Goal: Task Accomplishment & Management: Manage account settings

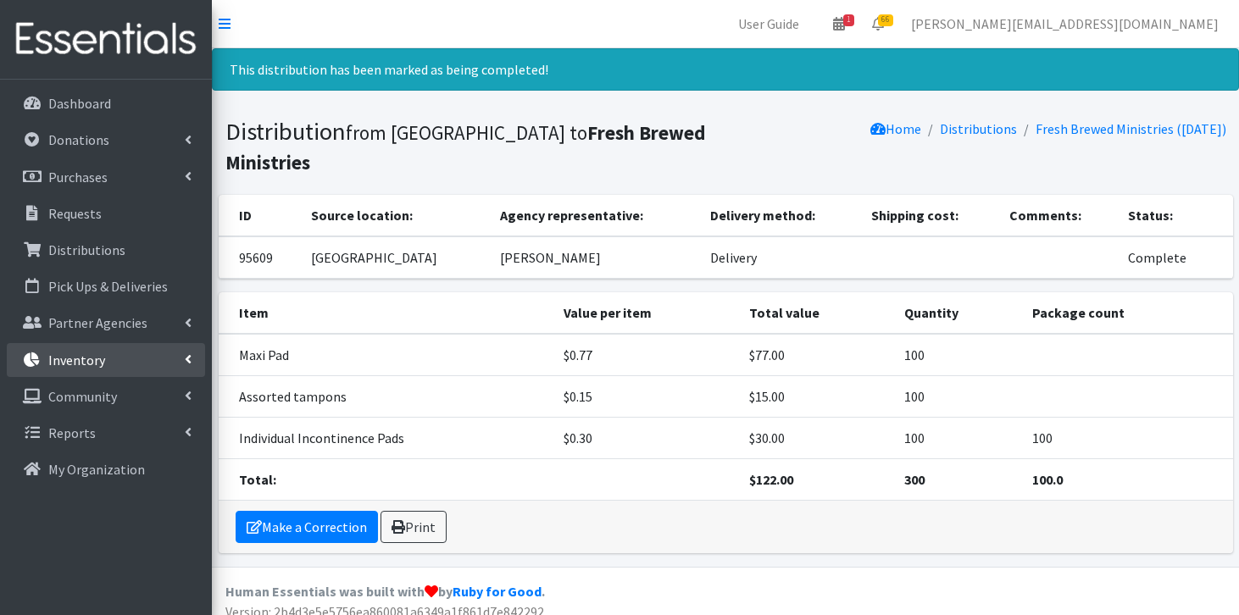
click at [122, 369] on link "Inventory" at bounding box center [106, 360] width 198 height 34
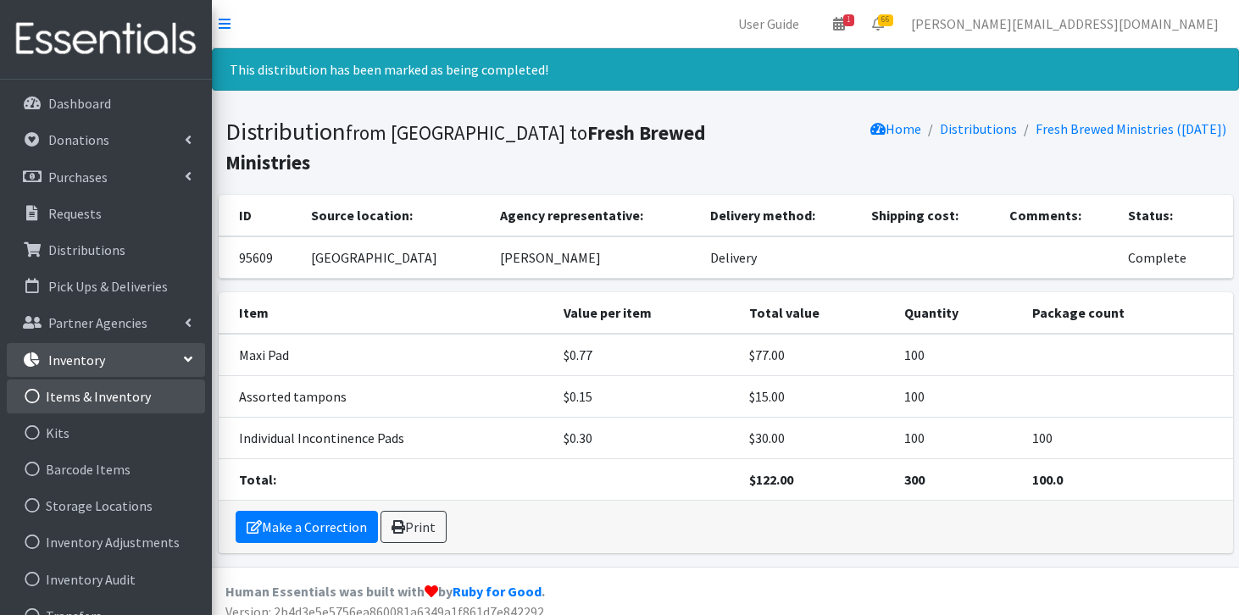
click at [117, 398] on link "Items & Inventory" at bounding box center [106, 397] width 198 height 34
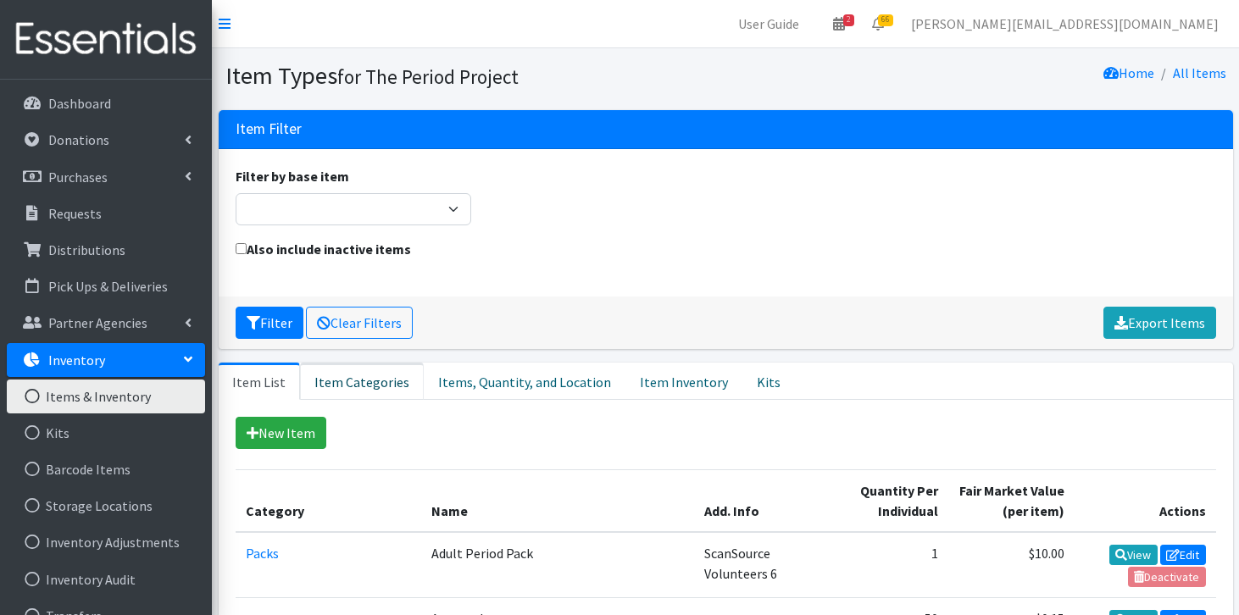
click at [361, 378] on link "Item Categories" at bounding box center [362, 381] width 124 height 37
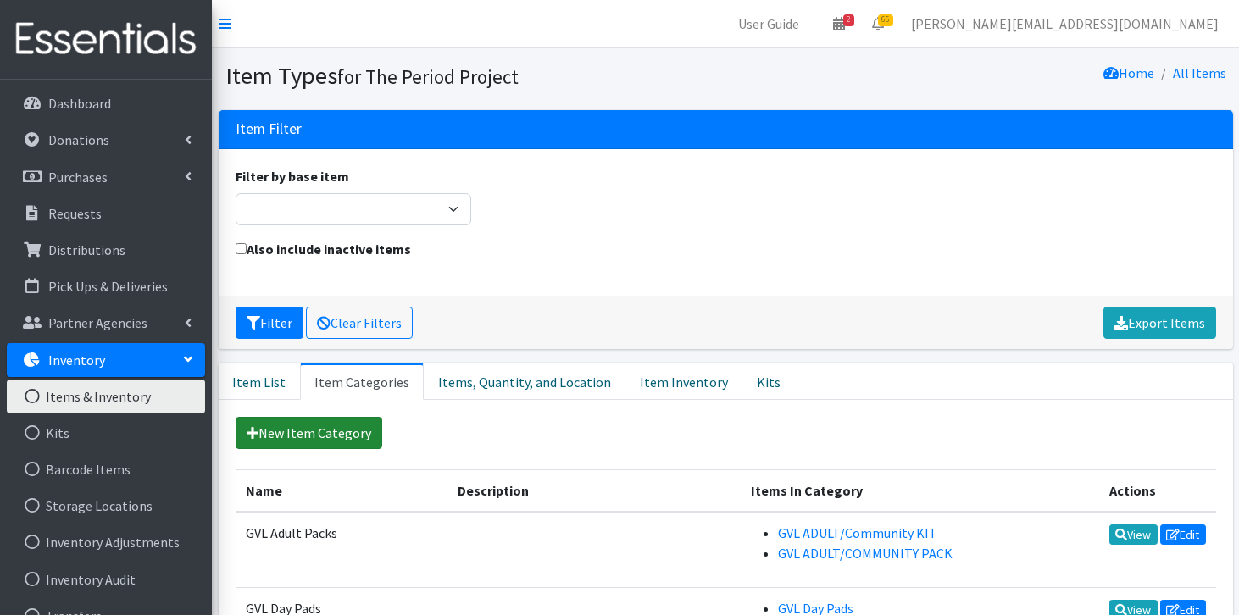
click at [334, 435] on link "New Item Category" at bounding box center [309, 433] width 147 height 32
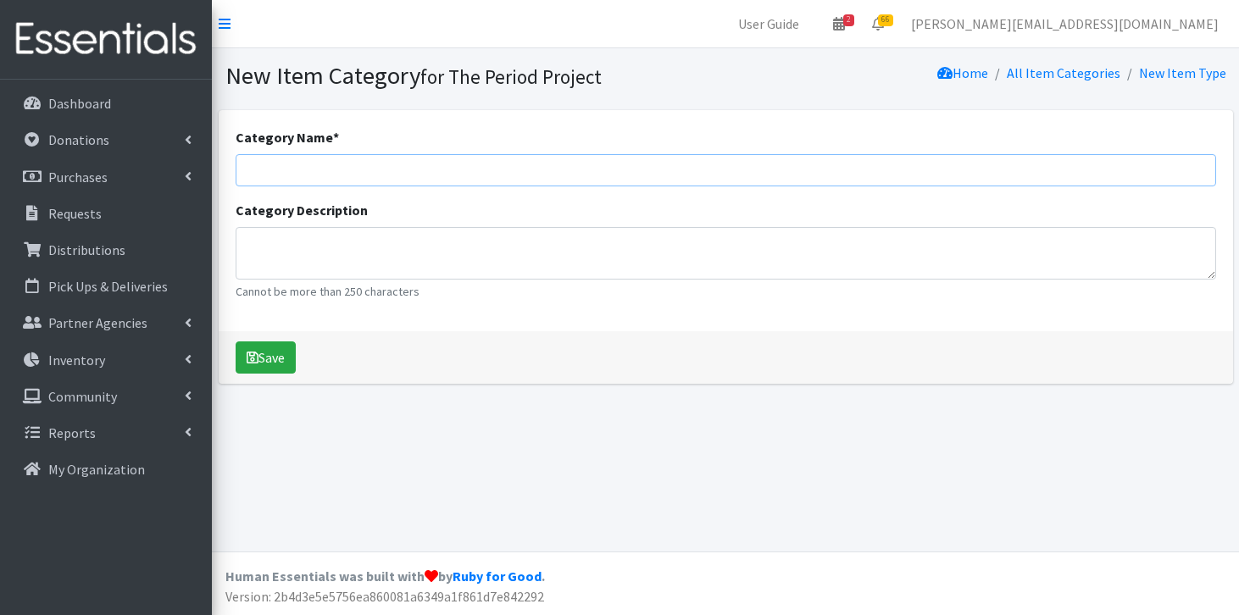
click at [457, 170] on input "Category Name *" at bounding box center [726, 170] width 981 height 32
type input "Bags"
click at [415, 262] on textarea "Category Description" at bounding box center [726, 253] width 981 height 53
type textarea "quart, gallon and trash bags"
click at [276, 351] on button "Save" at bounding box center [266, 358] width 60 height 32
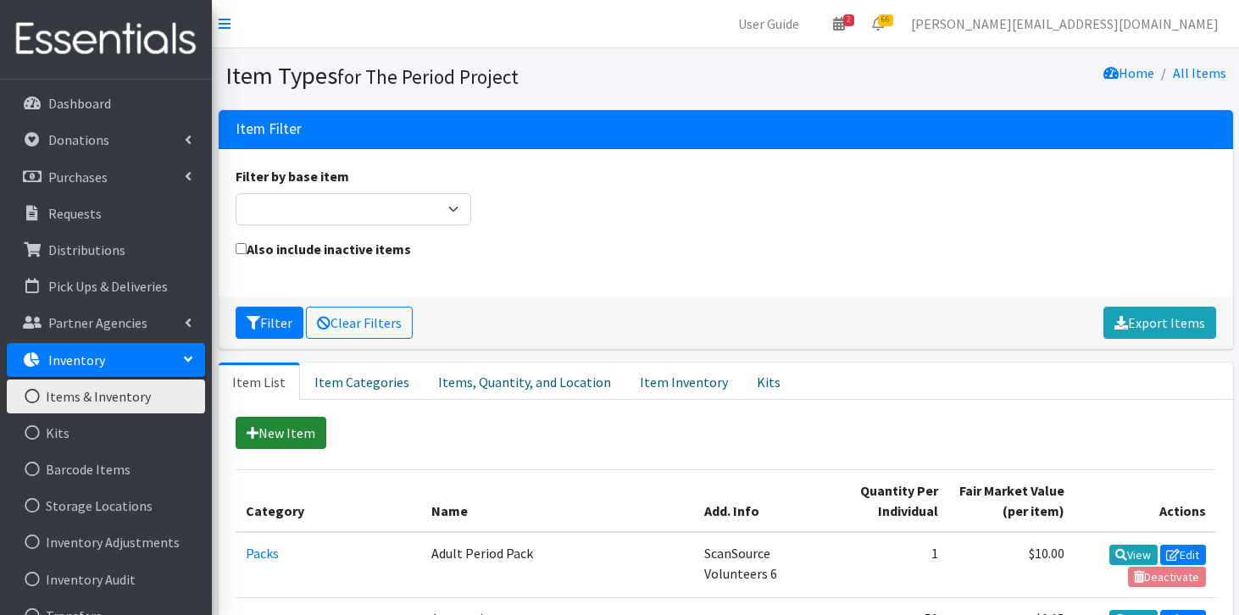
click at [292, 425] on link "New Item" at bounding box center [281, 433] width 91 height 32
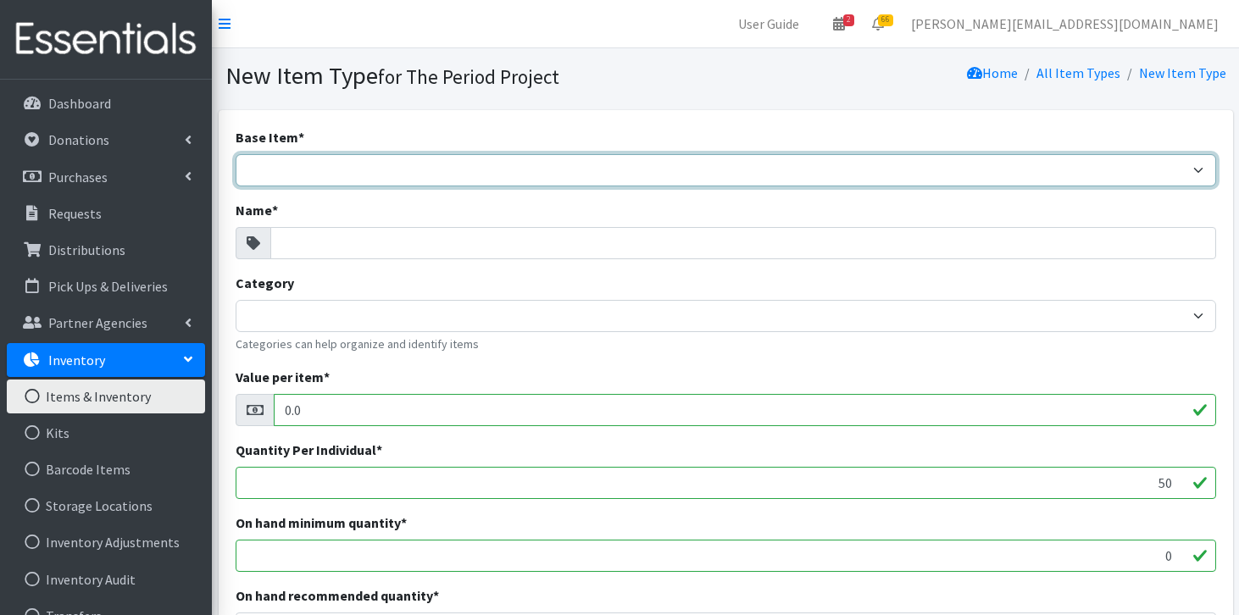
click at [415, 161] on select "Adult Briefs (Large/X-Large) Adult Briefs (Medium/Large) Adult Briefs (Small/Me…" at bounding box center [726, 170] width 981 height 32
select select "other"
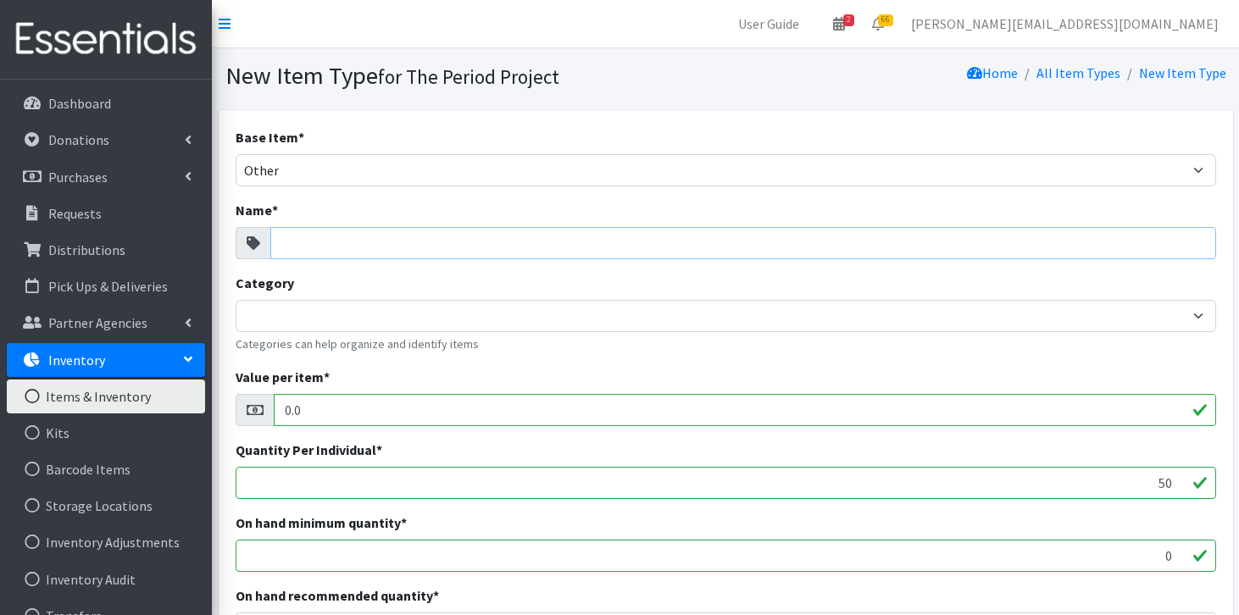
click at [353, 244] on input "Name *" at bounding box center [743, 243] width 946 height 32
type input "Trash Bags"
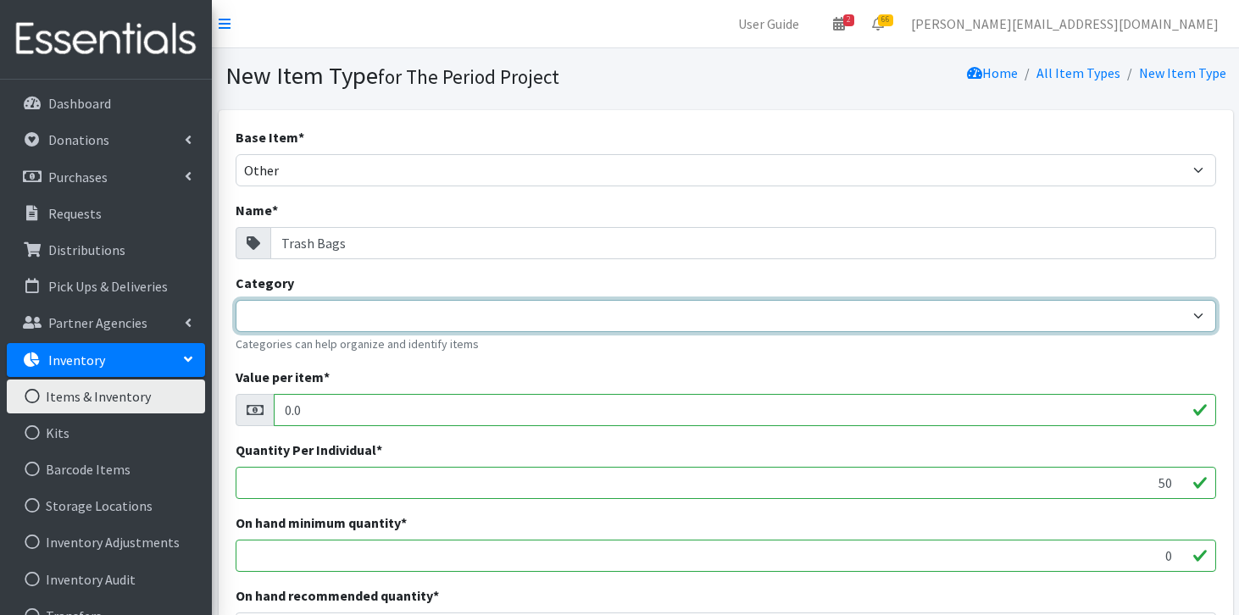
click at [327, 311] on select "Tampons - Regular Absorbency Reg Tampons Box of 96 Packs LOLA Pads Overnight Pa…" at bounding box center [726, 316] width 981 height 32
select select "458"
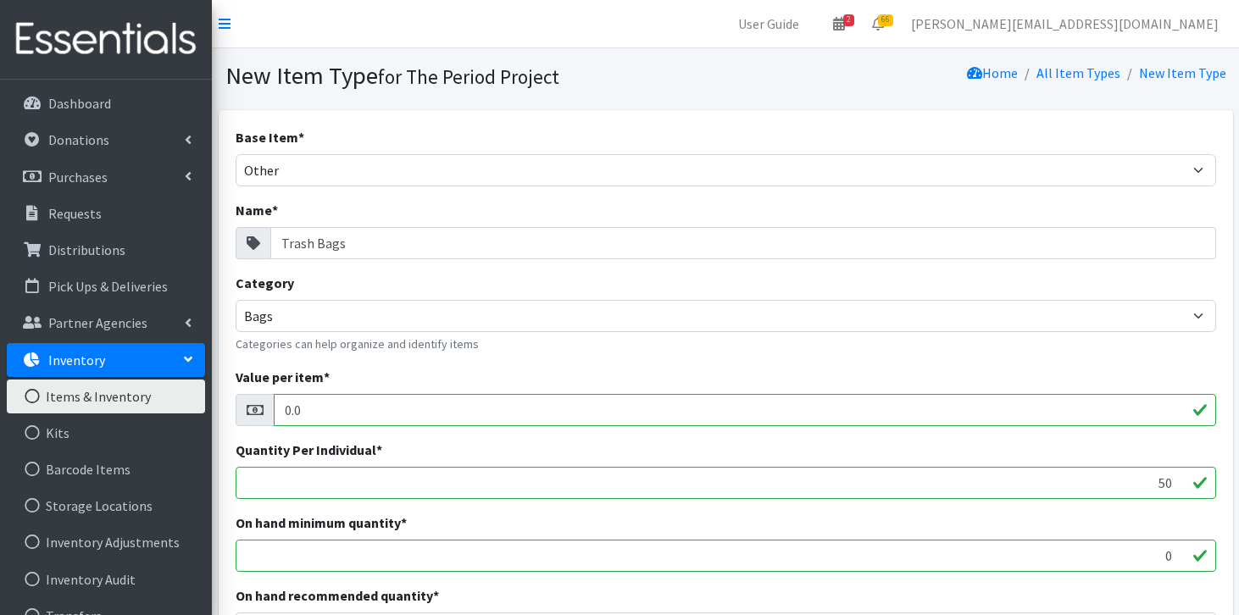
click at [378, 412] on input "0.0" at bounding box center [745, 410] width 943 height 32
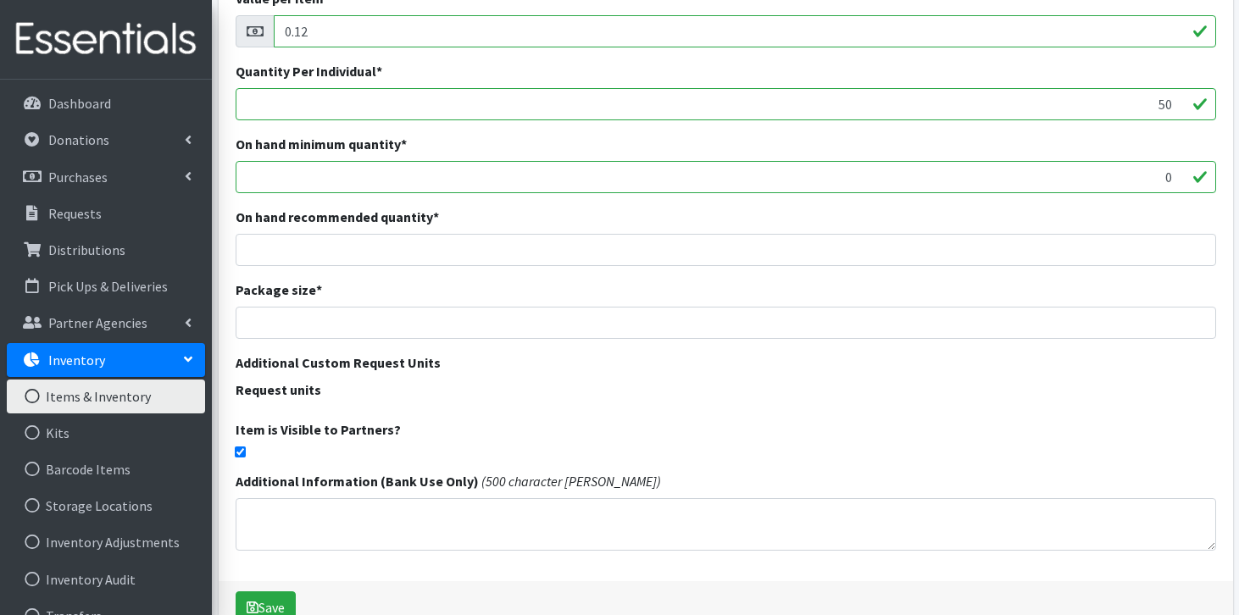
scroll to position [381, 0]
type input "0.12"
click at [237, 448] on input "checkbox" at bounding box center [240, 450] width 11 height 11
checkbox input "false"
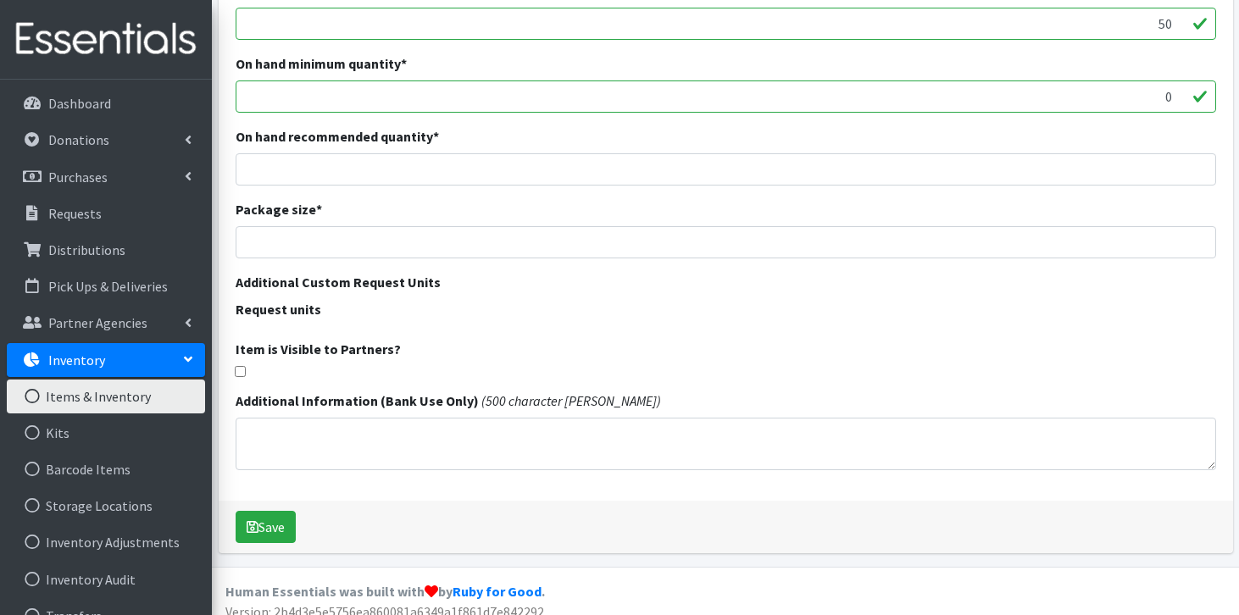
scroll to position [474, 0]
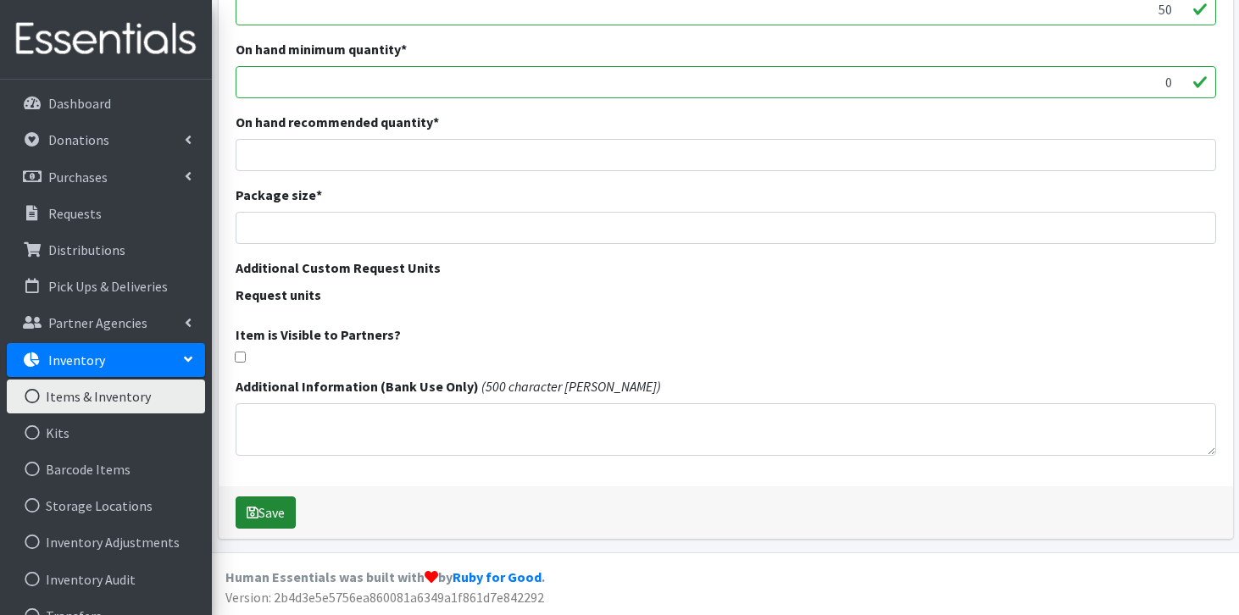
click at [273, 515] on button "Save" at bounding box center [266, 513] width 60 height 32
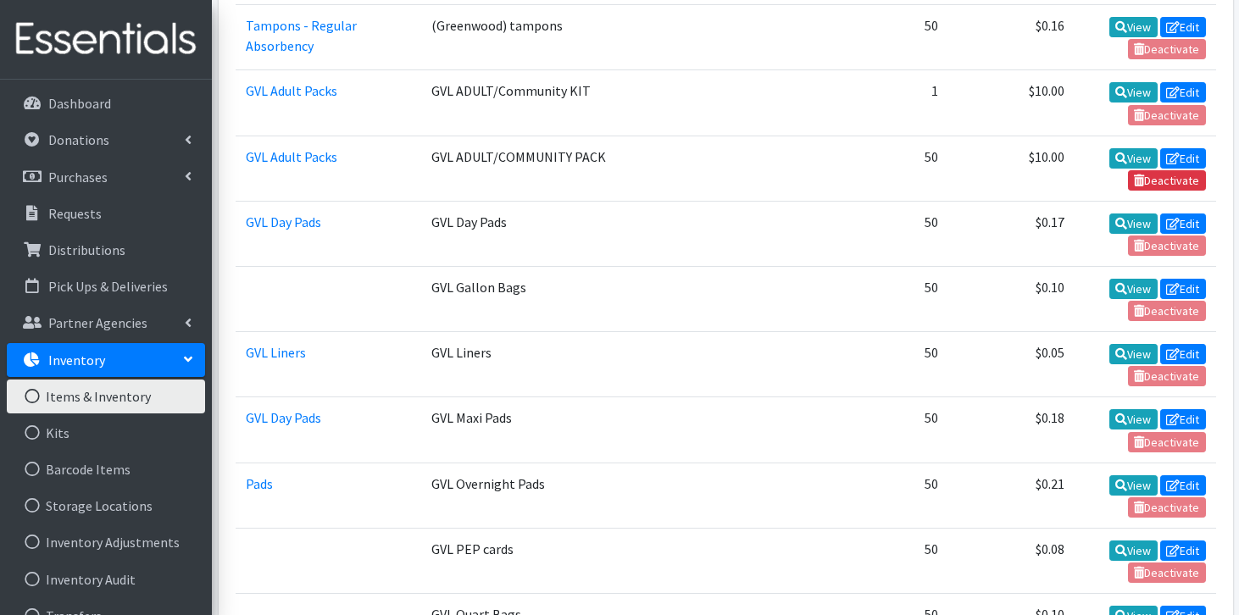
scroll to position [1305, 0]
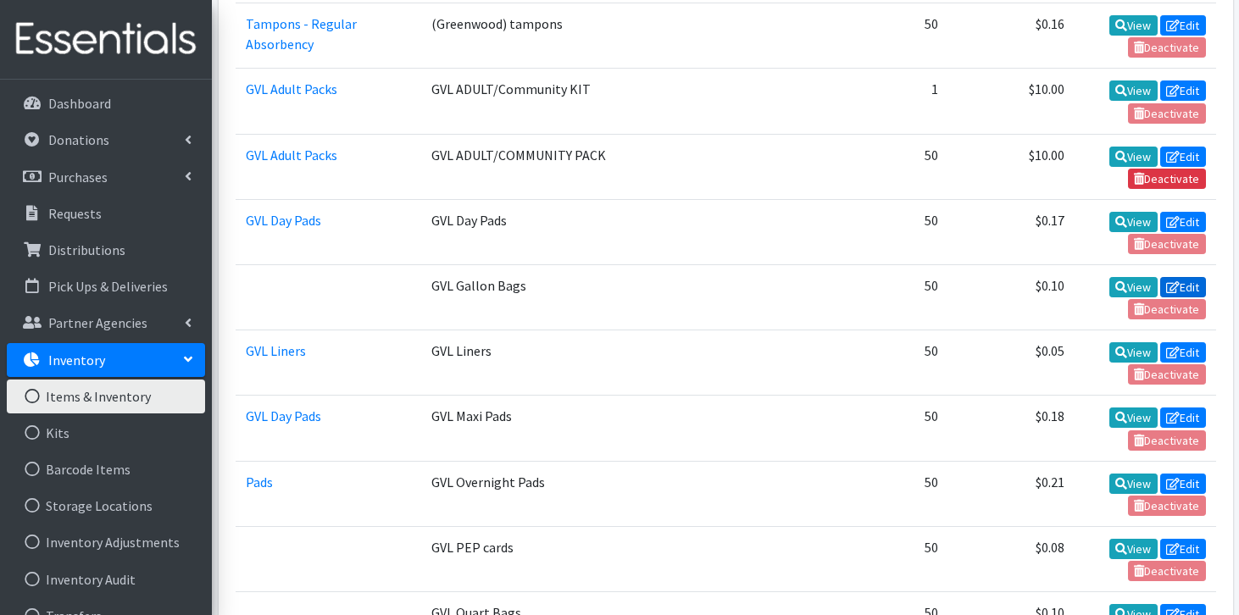
click at [1203, 277] on link "Edit" at bounding box center [1183, 287] width 46 height 20
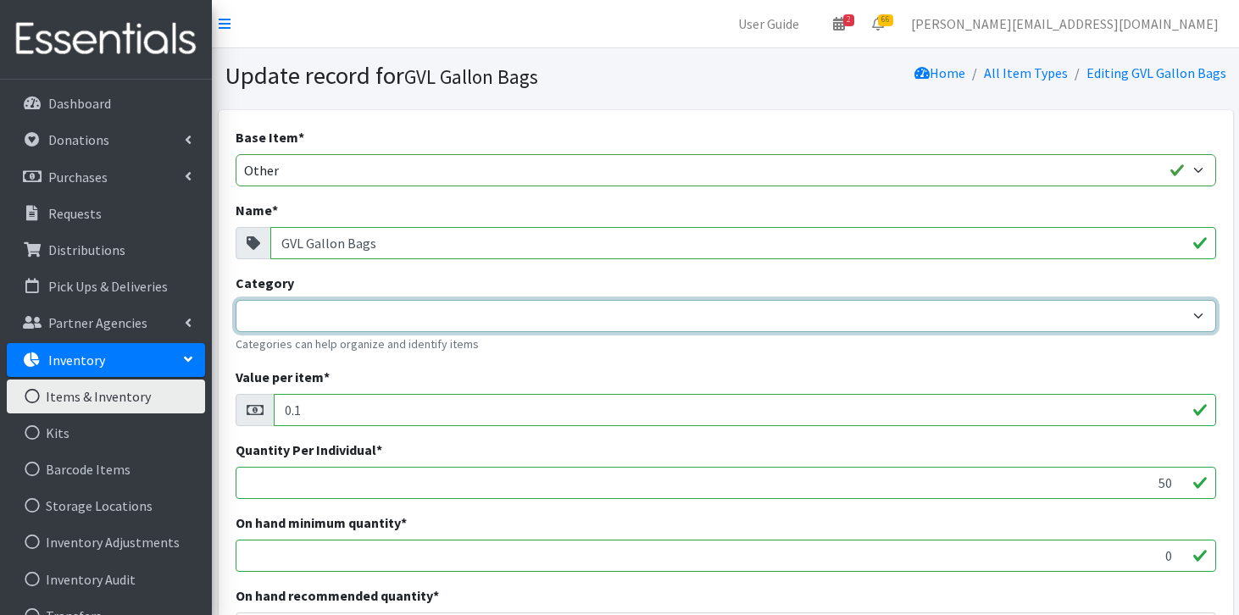
click at [420, 315] on select "Tampons - Regular Absorbency Reg Tampons Box of 96 Packs LOLA Pads Overnight Pa…" at bounding box center [726, 316] width 981 height 32
select select "458"
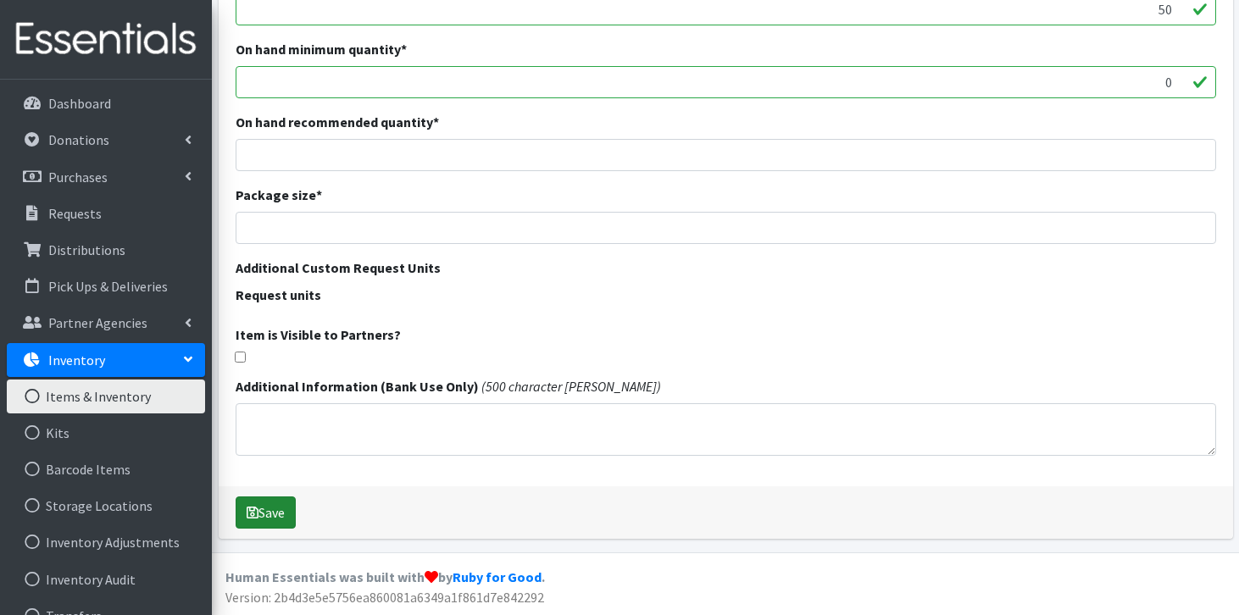
click at [281, 515] on button "Save" at bounding box center [266, 513] width 60 height 32
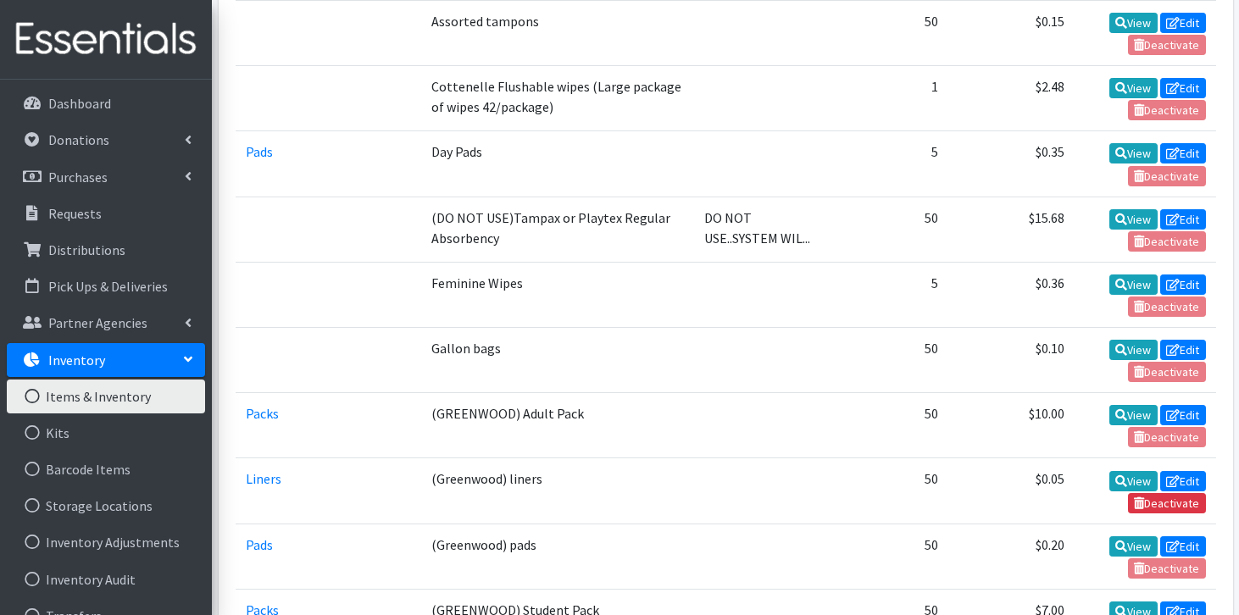
scroll to position [663, 0]
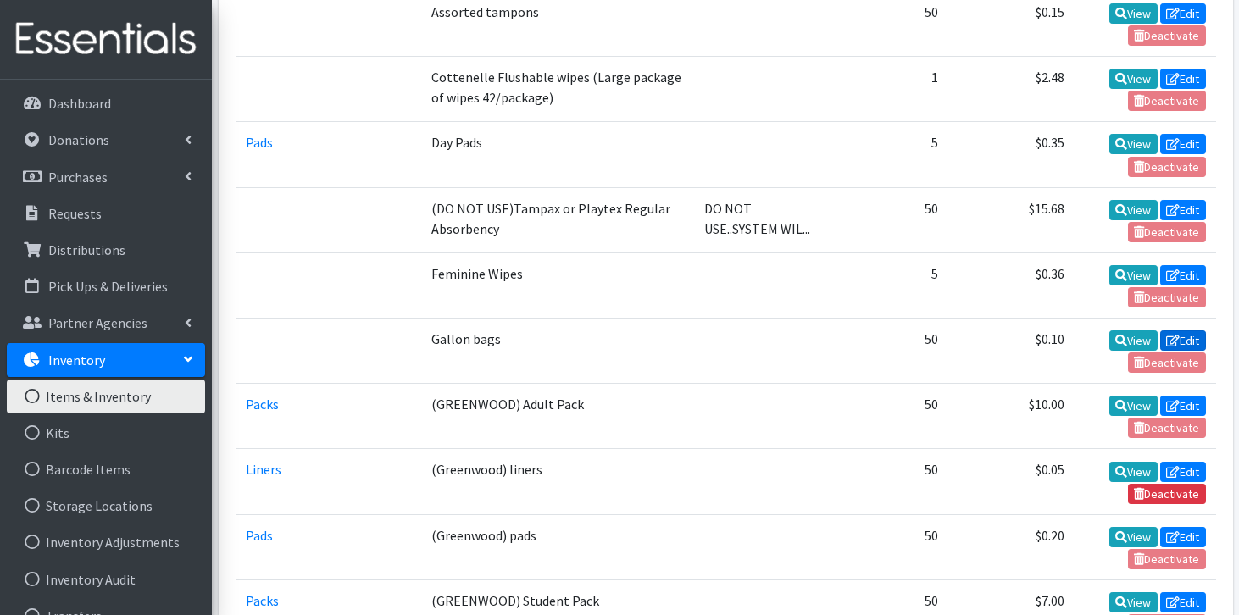
click at [1194, 331] on link "Edit" at bounding box center [1183, 341] width 46 height 20
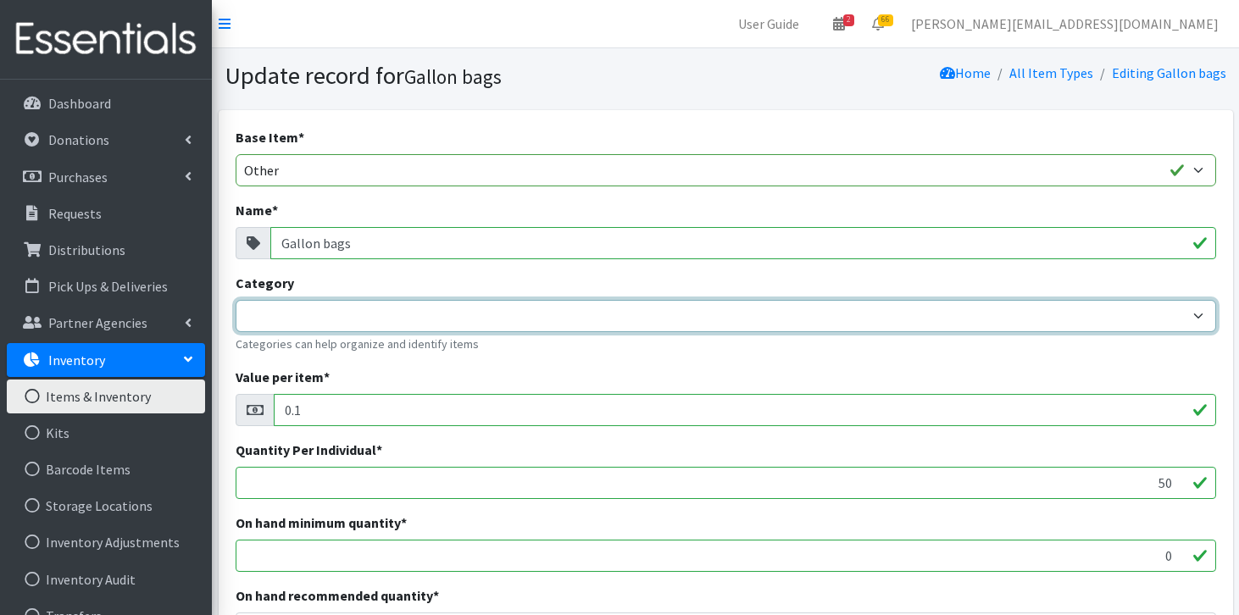
click at [637, 308] on select "Tampons - Regular Absorbency Reg Tampons Box of 96 Packs LOLA Pads Overnight Pa…" at bounding box center [726, 316] width 981 height 32
select select "458"
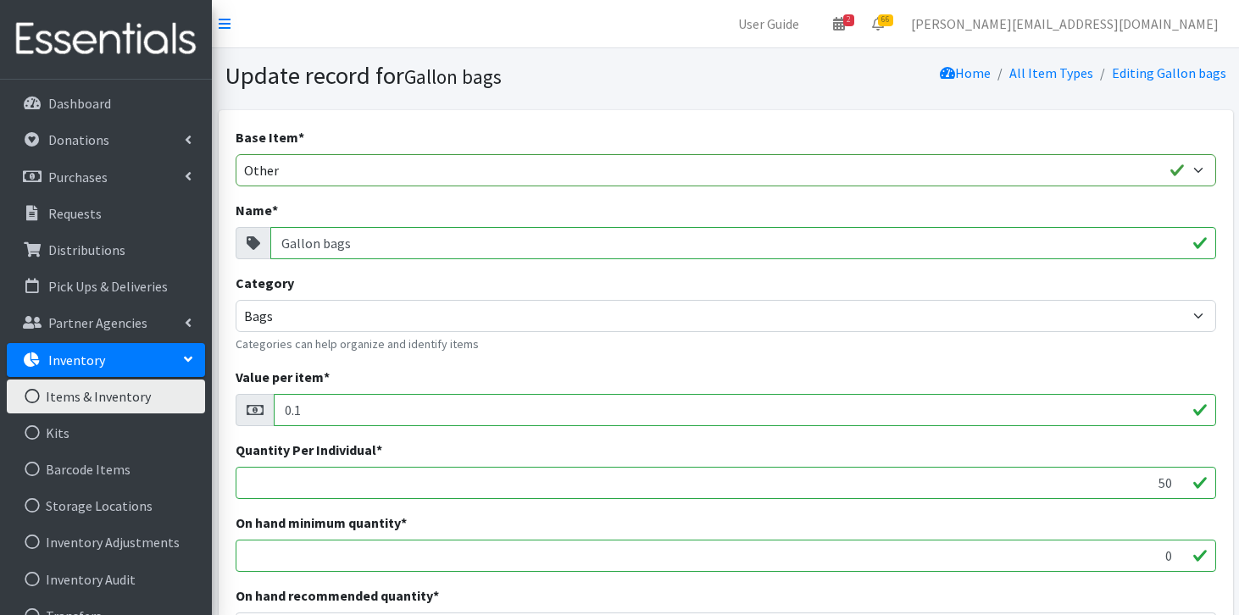
click at [509, 609] on div "On hand recommended quantity *" at bounding box center [726, 615] width 981 height 59
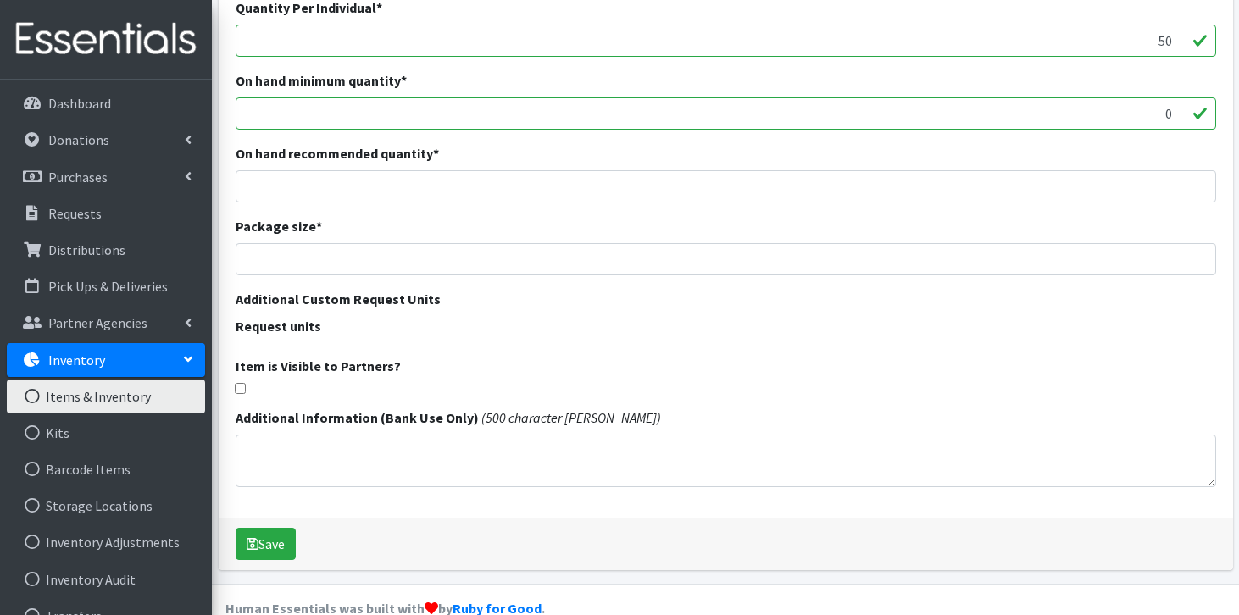
scroll to position [474, 0]
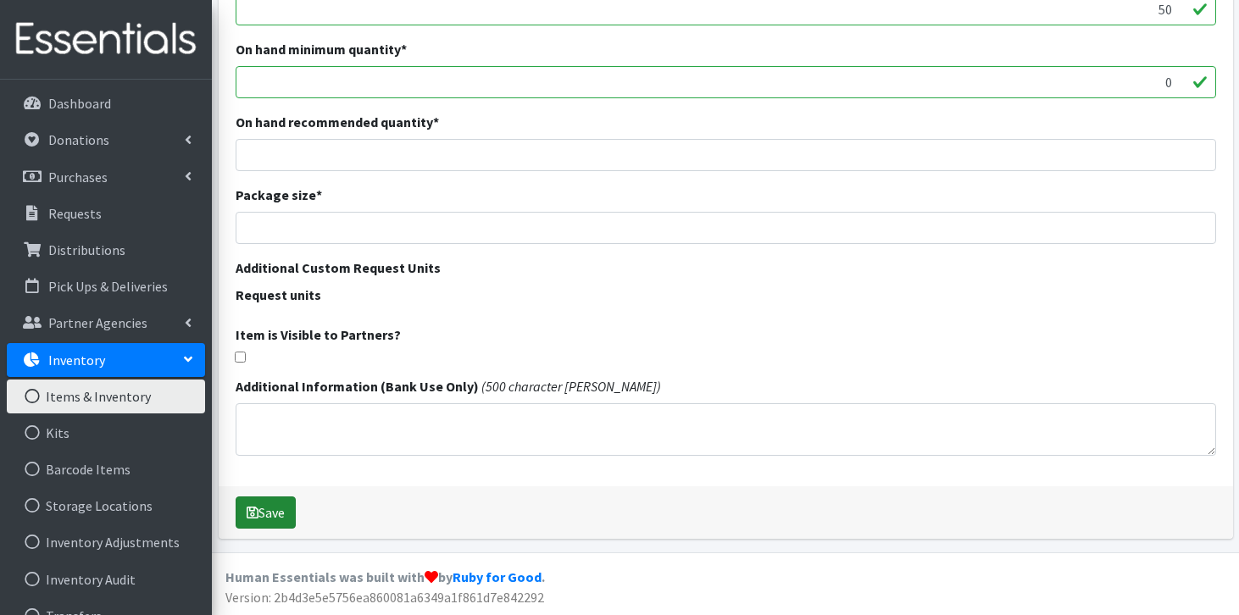
click at [271, 506] on button "Save" at bounding box center [266, 513] width 60 height 32
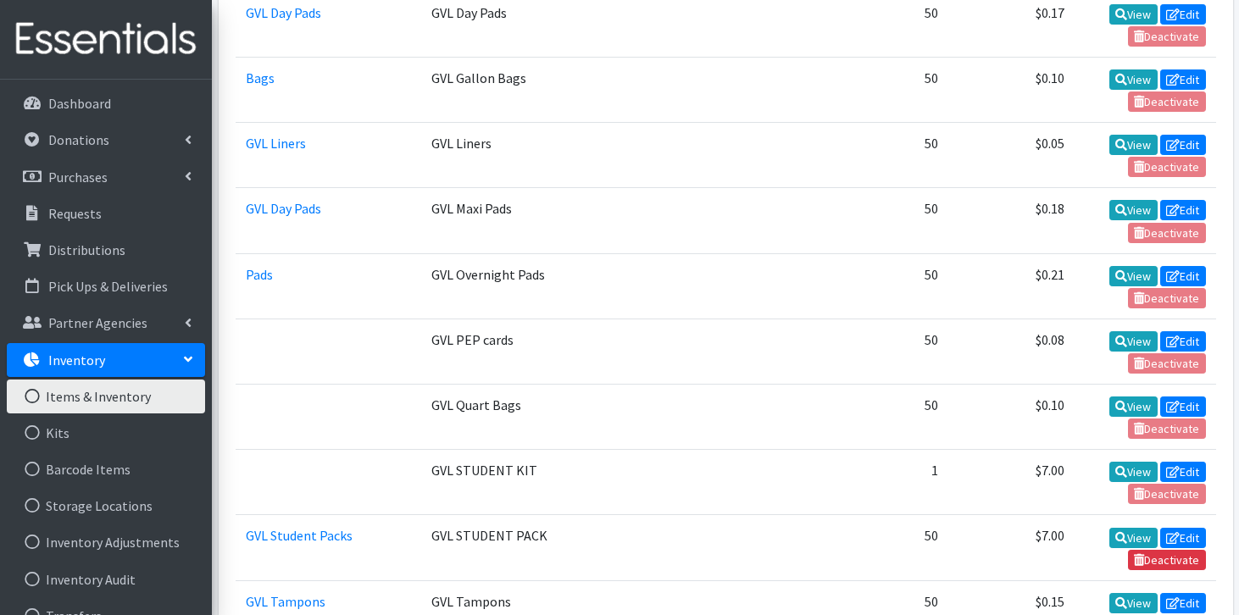
scroll to position [1520, 0]
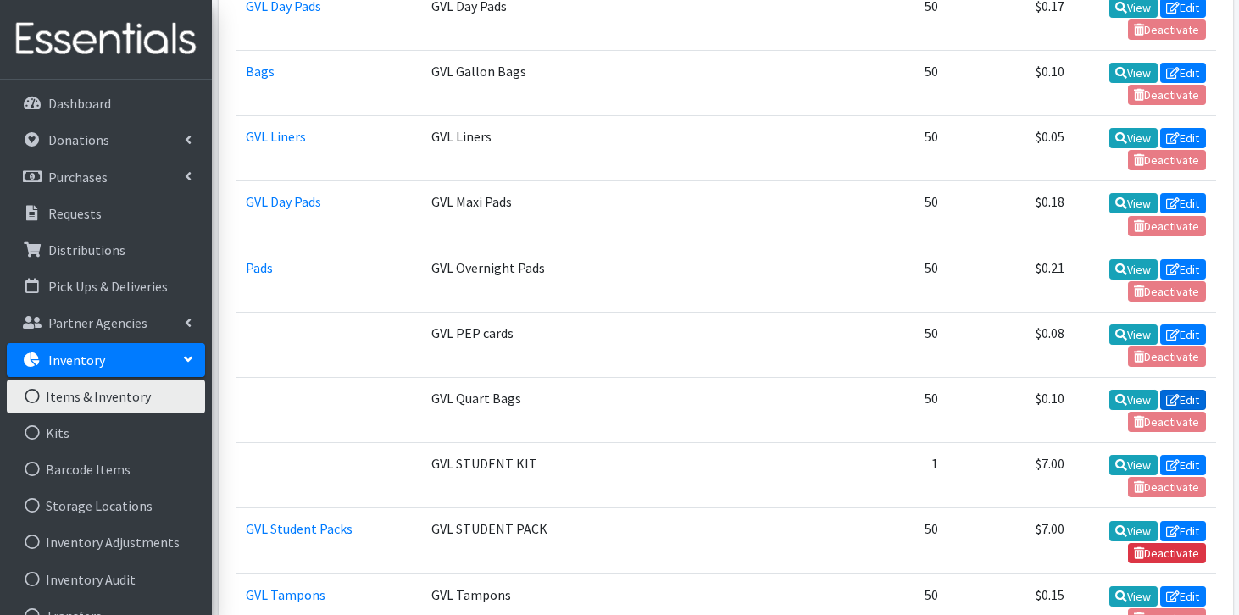
click at [1194, 390] on link "Edit" at bounding box center [1183, 400] width 46 height 20
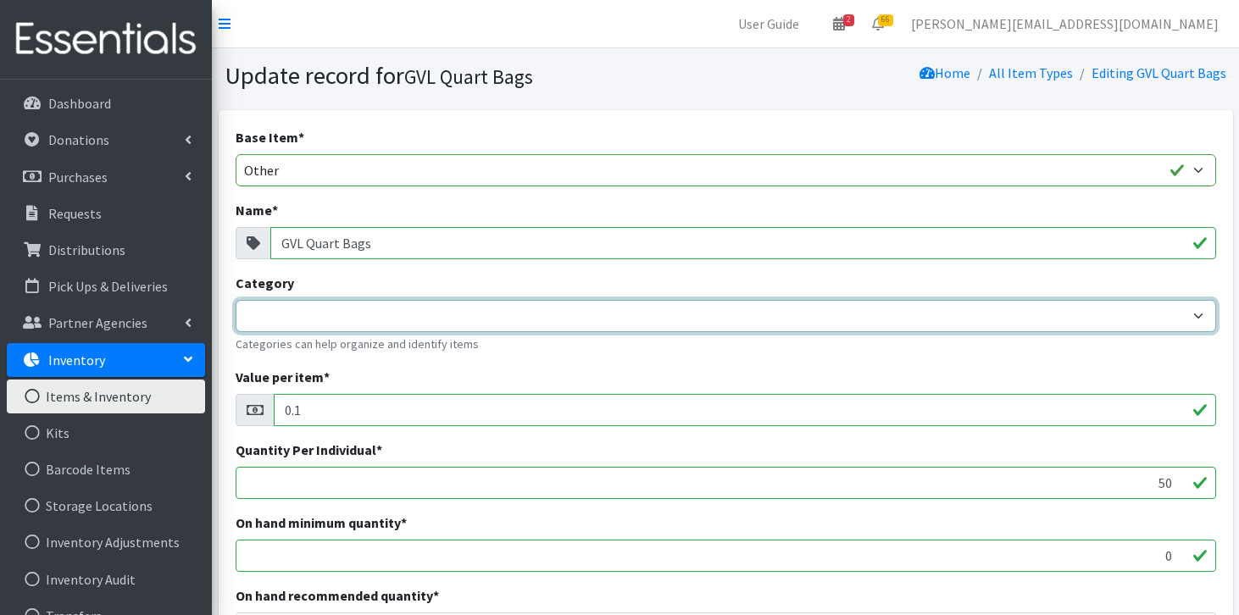
click at [453, 313] on select "Tampons - Regular Absorbency Reg Tampons Box of 96 Packs LOLA Pads Overnight Pa…" at bounding box center [726, 316] width 981 height 32
select select "458"
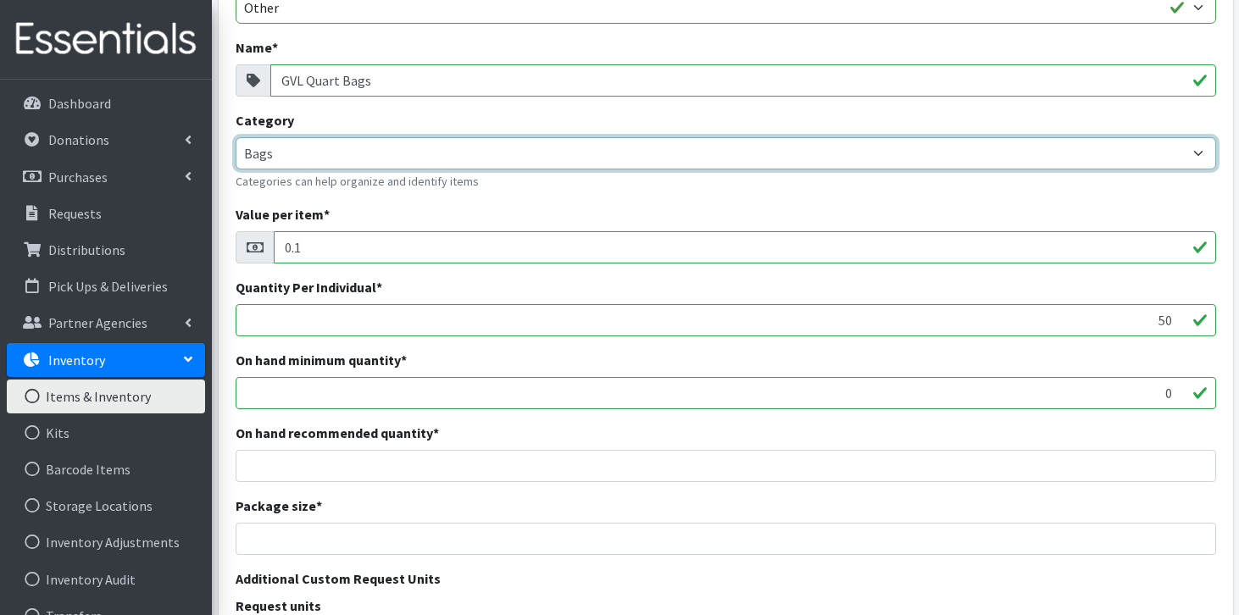
scroll to position [474, 0]
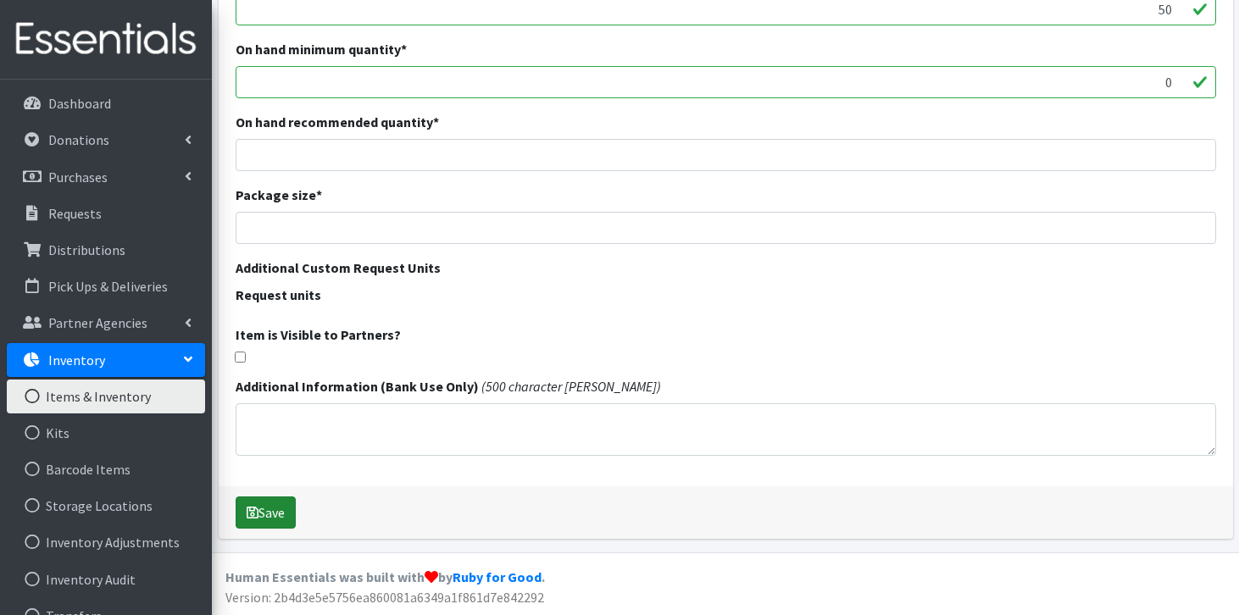
click at [286, 506] on button "Save" at bounding box center [266, 513] width 60 height 32
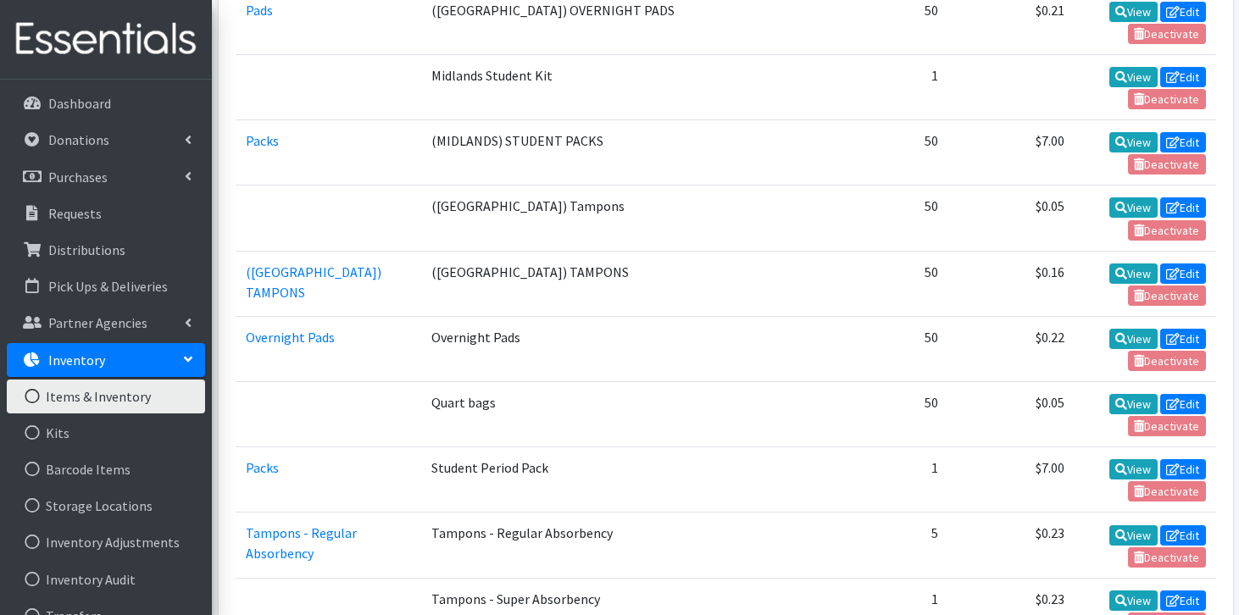
scroll to position [3611, 0]
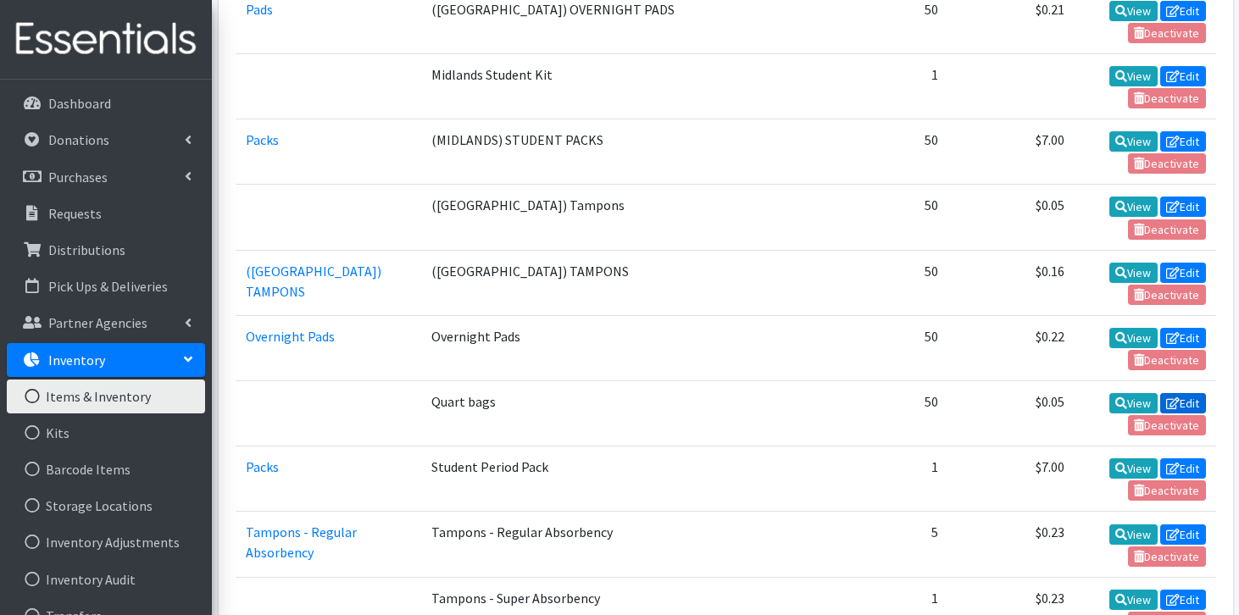
click at [1174, 398] on icon at bounding box center [1173, 404] width 14 height 12
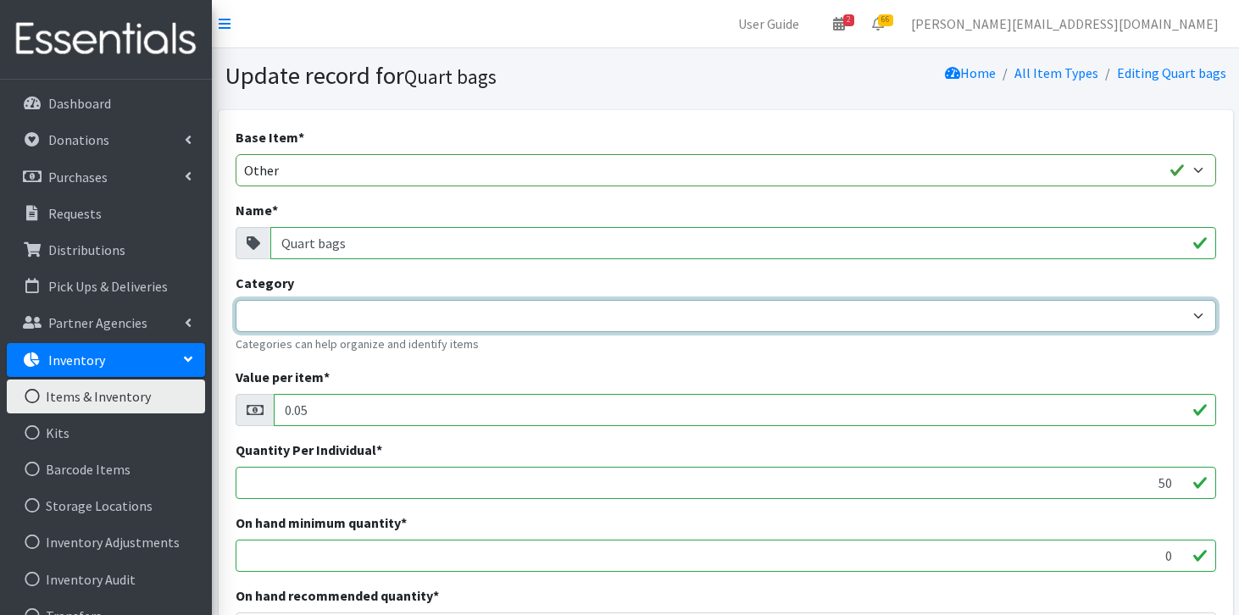
click at [407, 315] on select "Tampons - Regular Absorbency Reg Tampons Box of 96 Packs LOLA Pads Overnight Pa…" at bounding box center [726, 316] width 981 height 32
select select "458"
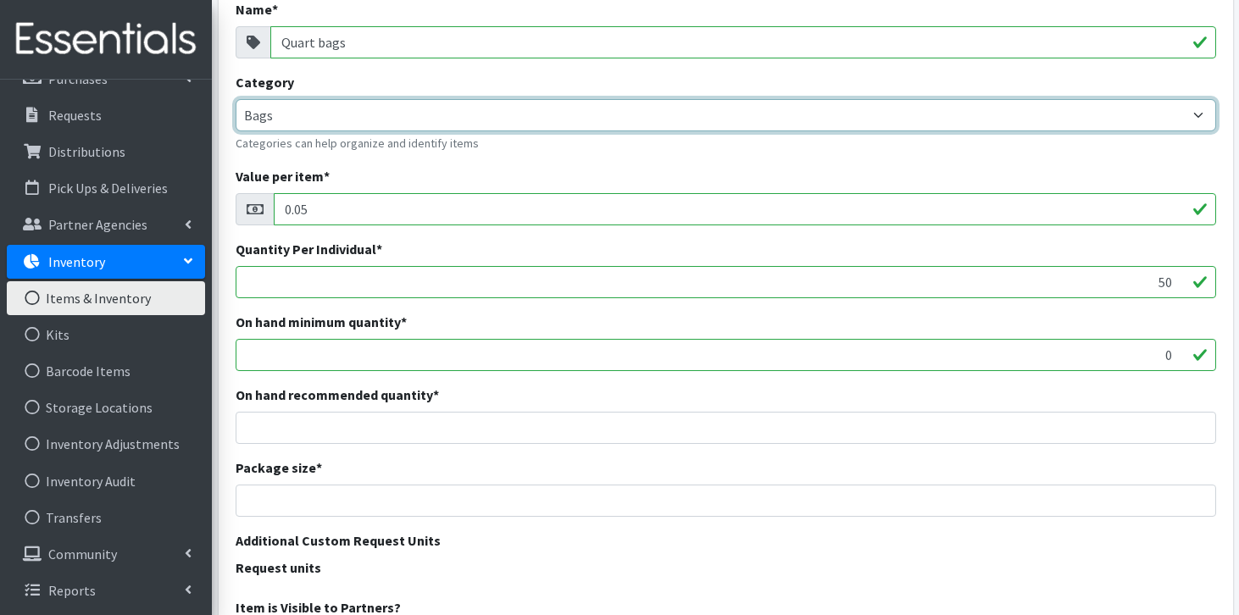
scroll to position [131, 0]
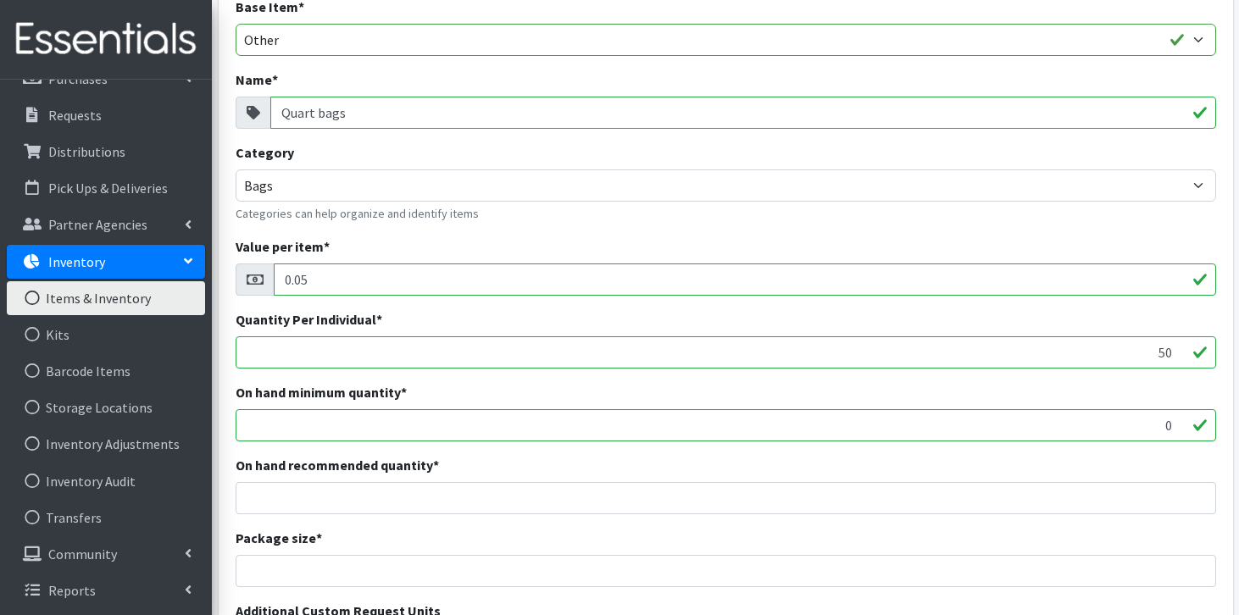
click at [381, 281] on input "0.05" at bounding box center [745, 280] width 943 height 32
type input "0.12"
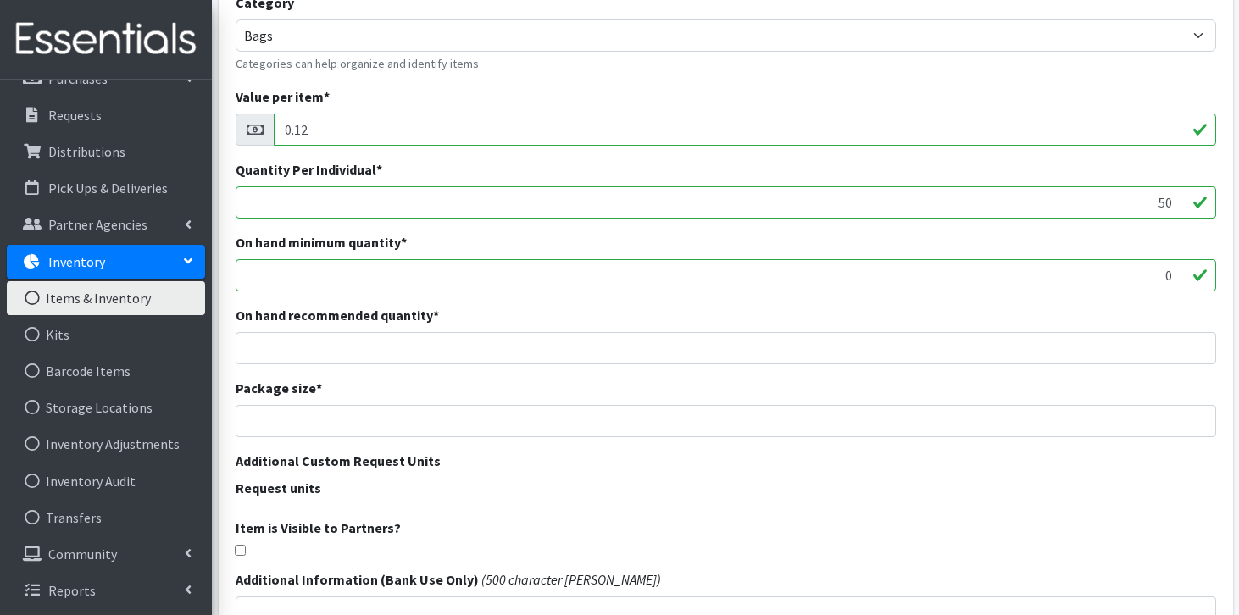
scroll to position [474, 0]
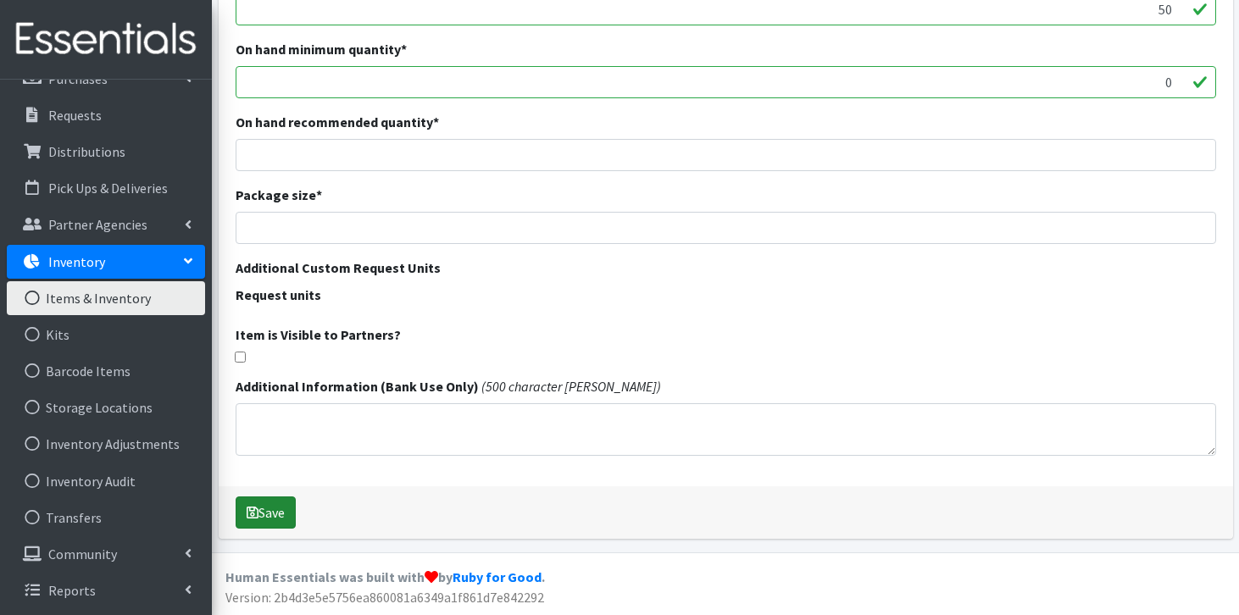
click at [275, 515] on button "Save" at bounding box center [266, 513] width 60 height 32
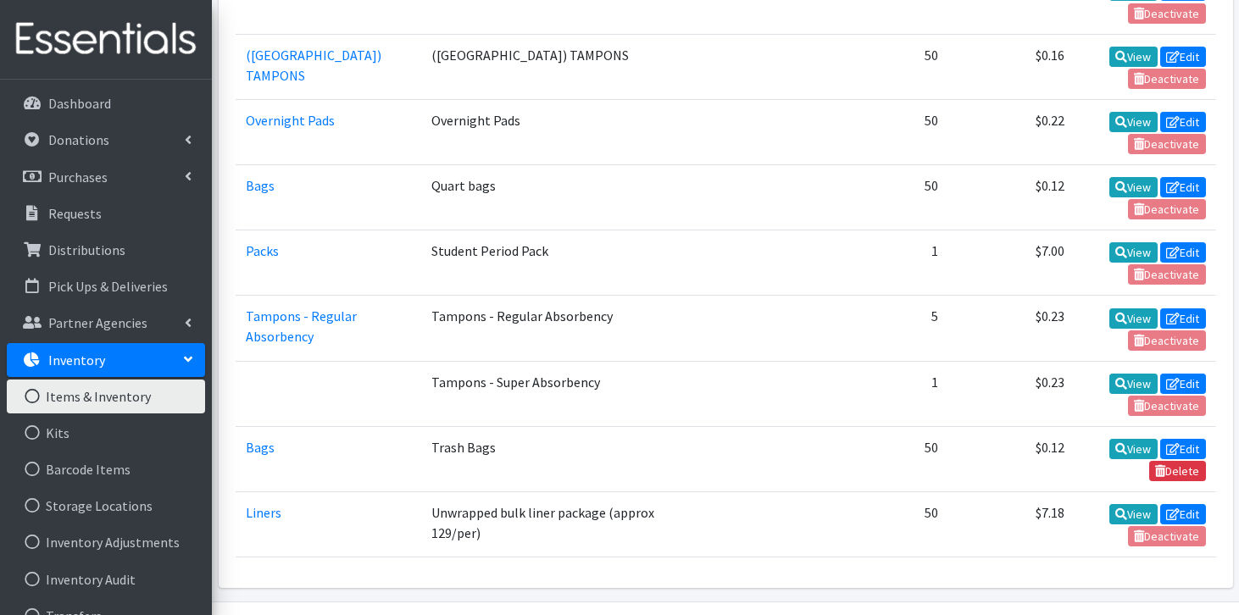
scroll to position [3828, 0]
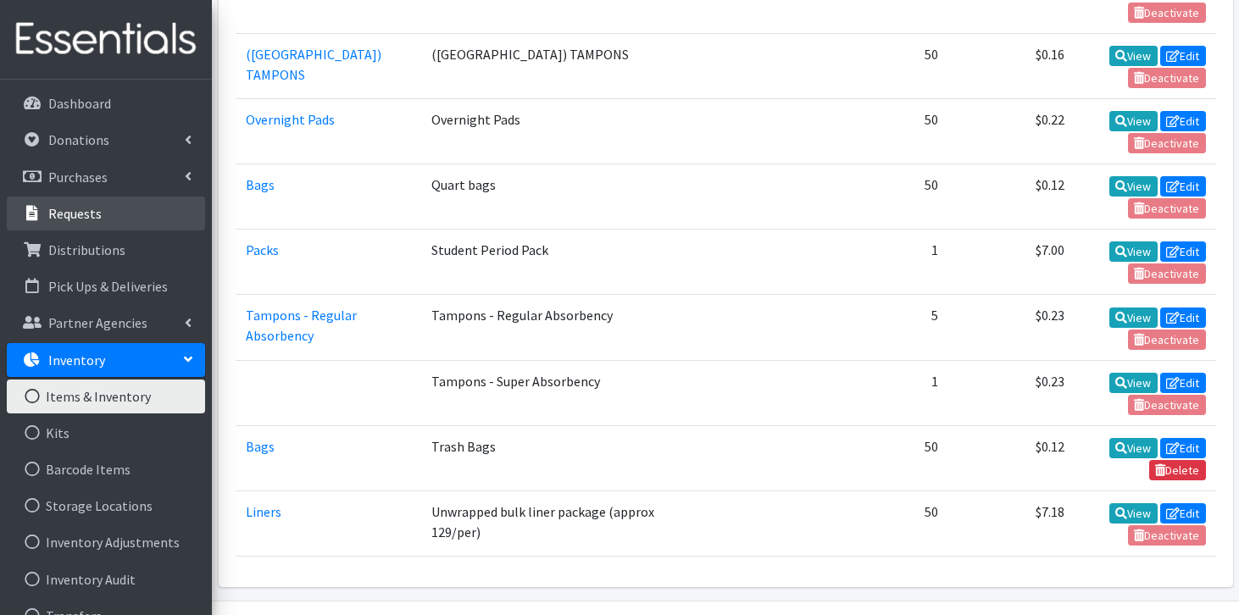
click at [86, 218] on p "Requests" at bounding box center [74, 213] width 53 height 17
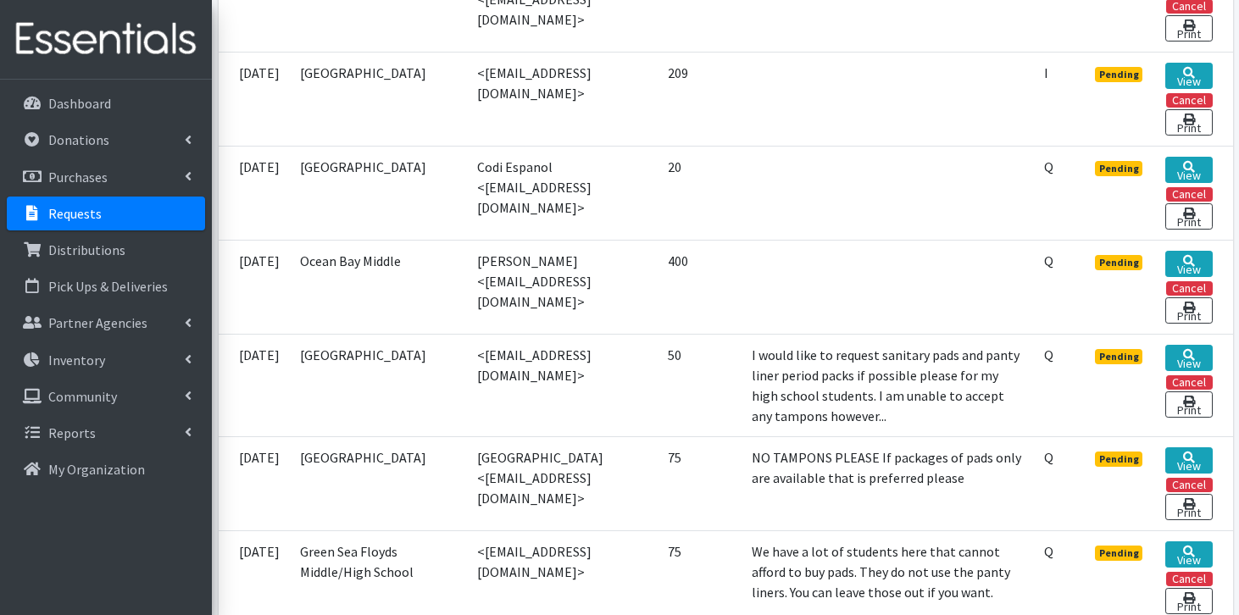
scroll to position [1099, 0]
